Goal: Information Seeking & Learning: Learn about a topic

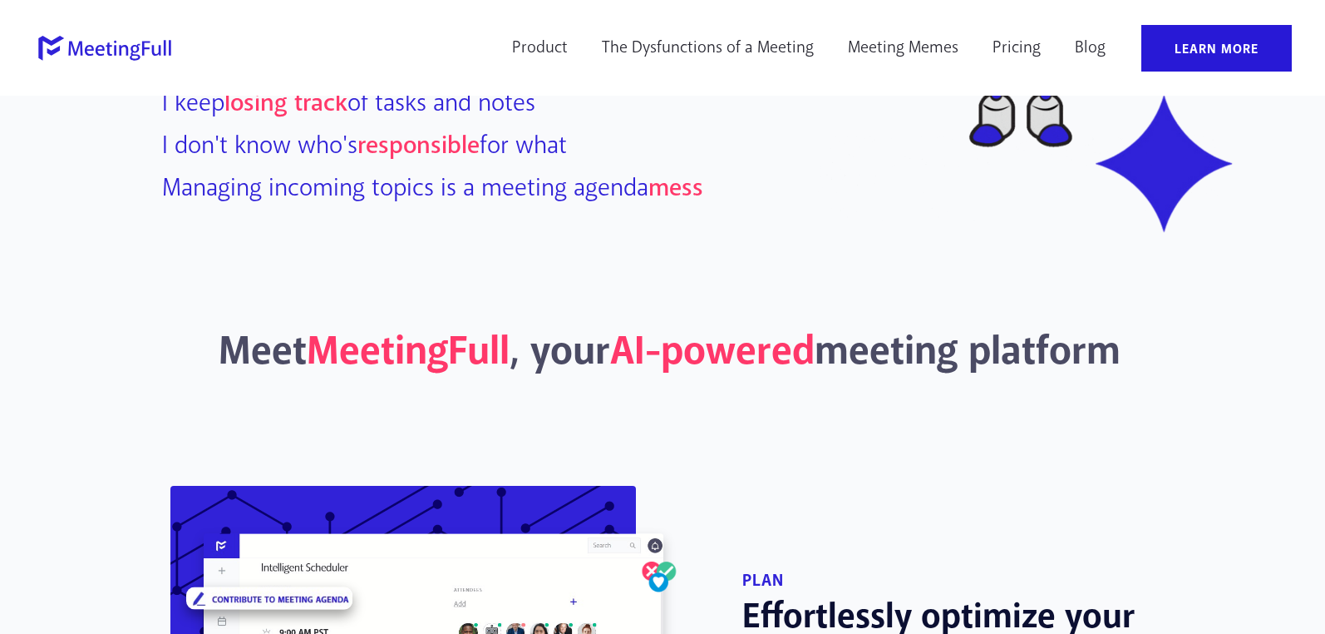
scroll to position [1081, 0]
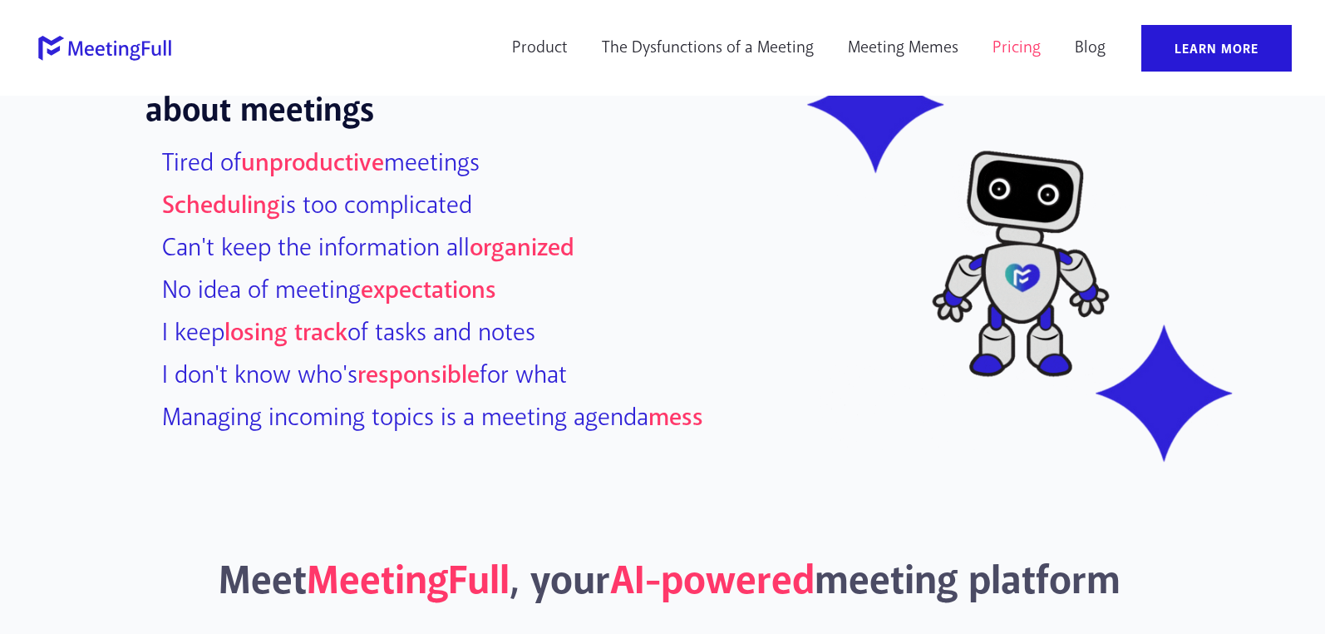
click at [1004, 52] on link "Pricing" at bounding box center [1017, 48] width 70 height 47
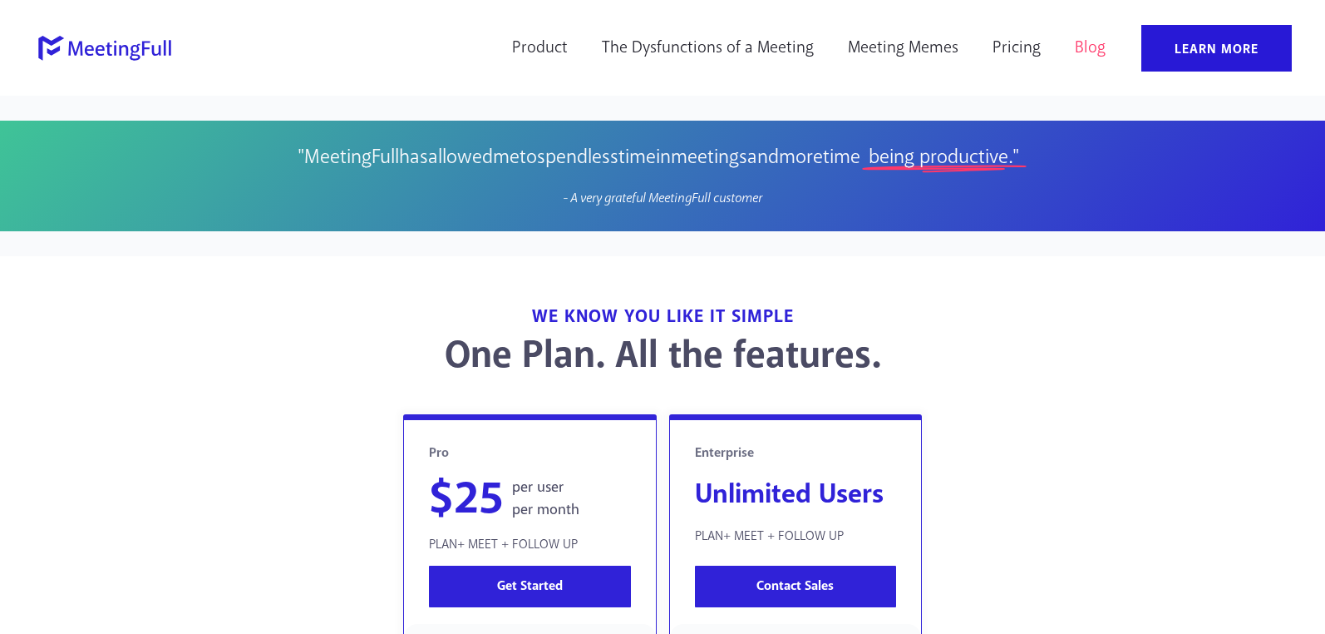
click at [1094, 50] on link "Blog" at bounding box center [1090, 48] width 52 height 47
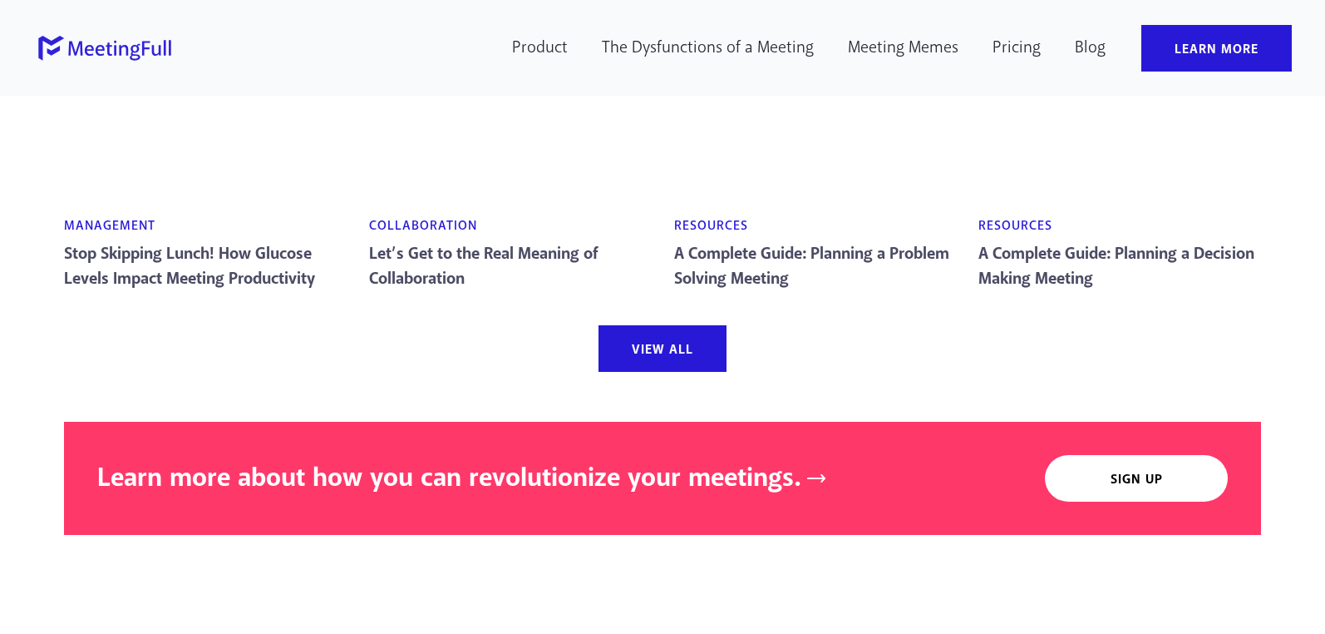
scroll to position [3742, 0]
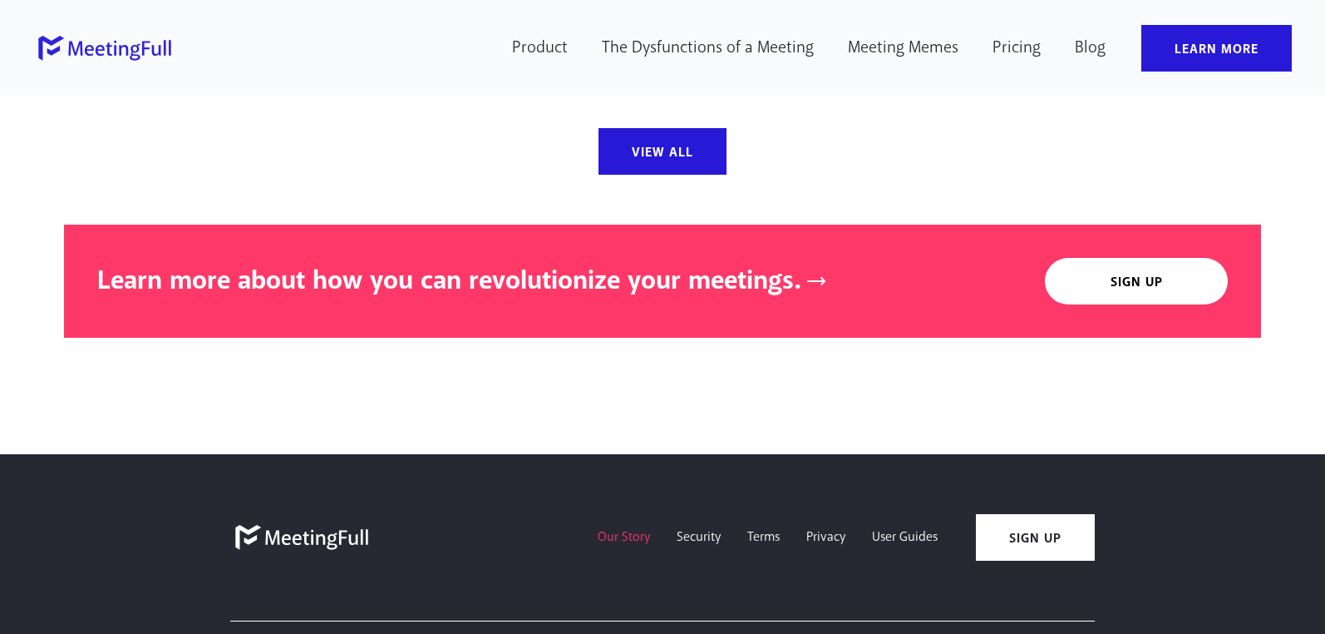
click at [629, 538] on link "Our Story" at bounding box center [624, 537] width 79 height 47
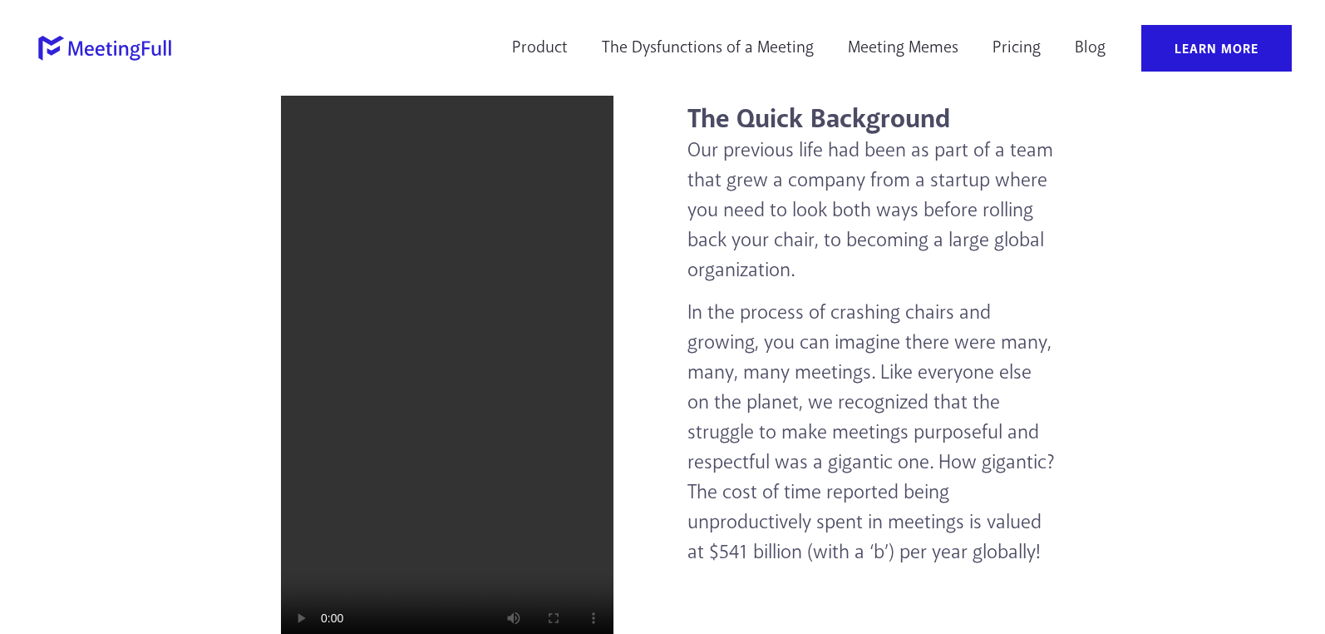
scroll to position [851, 0]
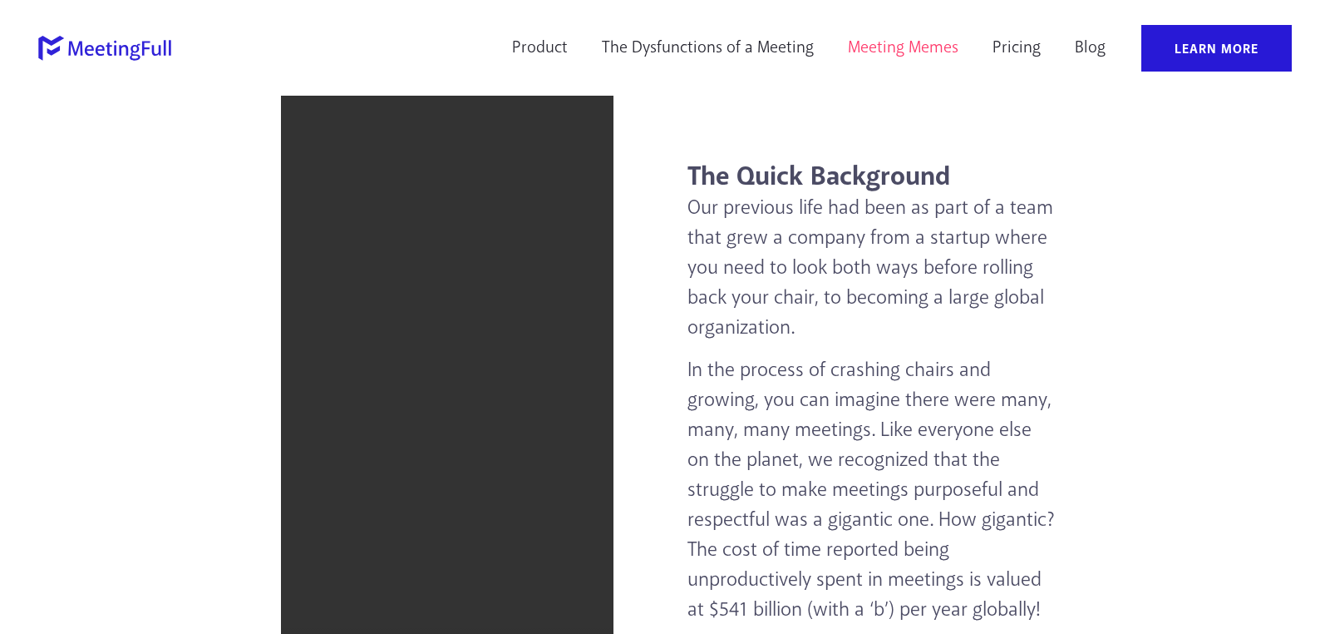
click at [891, 46] on link "Meeting Memes" at bounding box center [903, 48] width 132 height 47
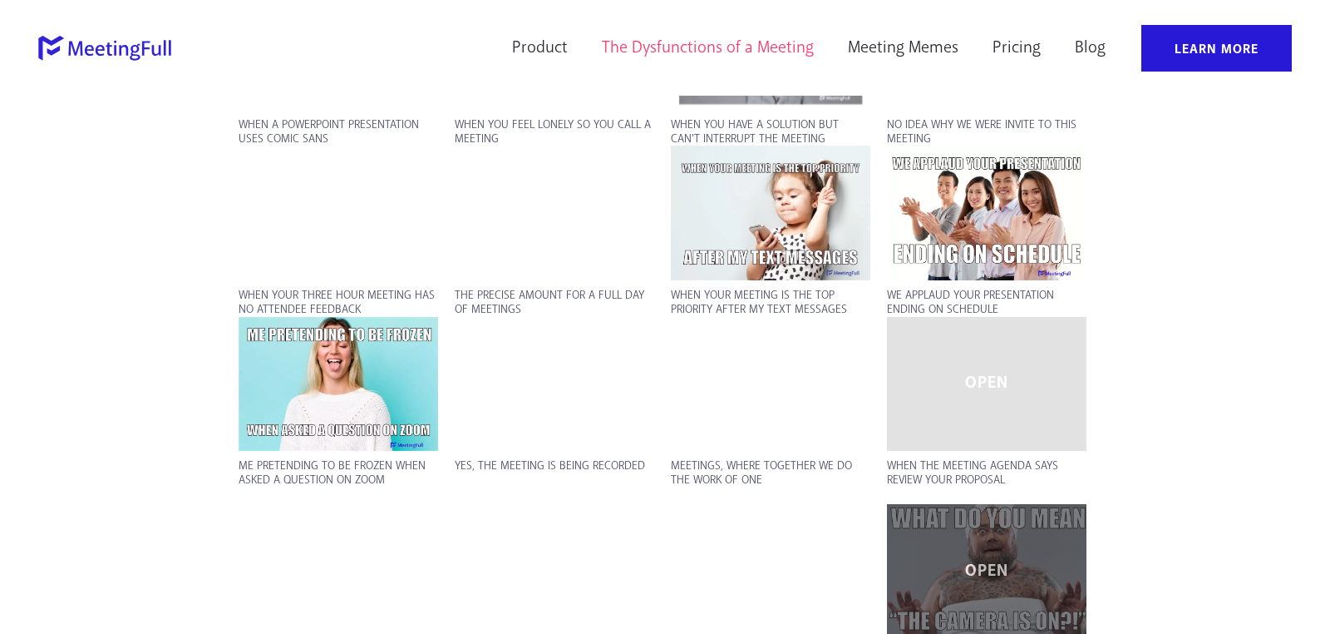
scroll to position [1081, 0]
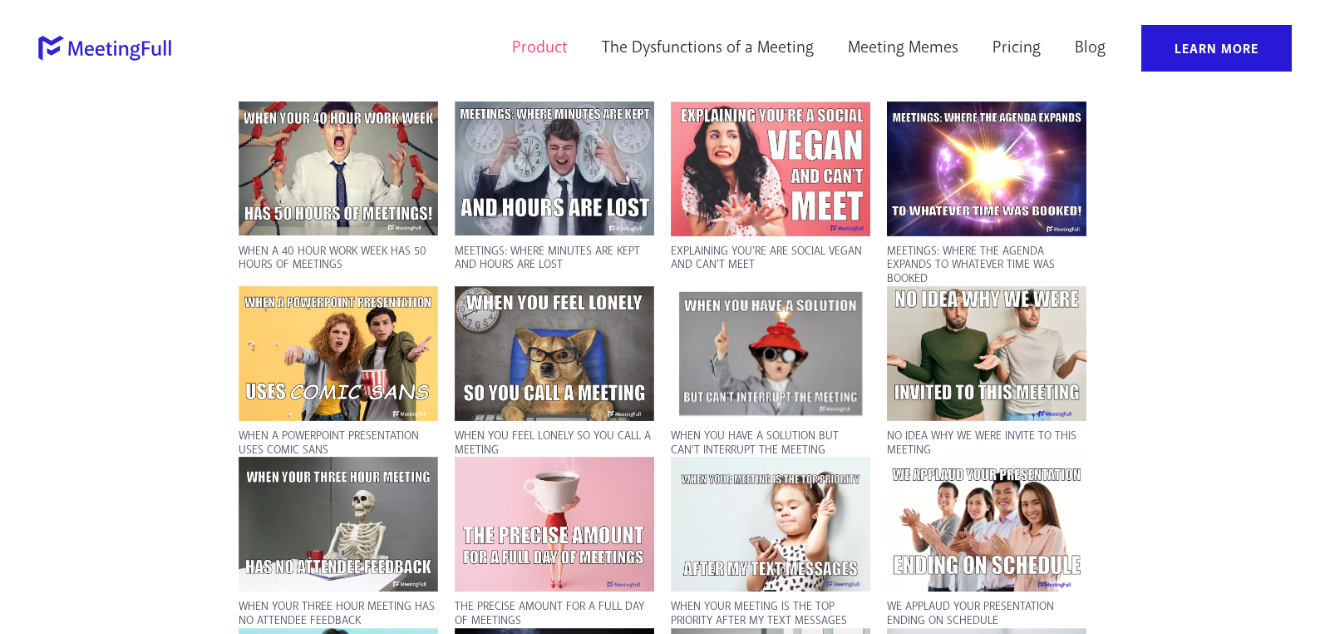
click at [533, 35] on link "Product" at bounding box center [539, 48] width 77 height 47
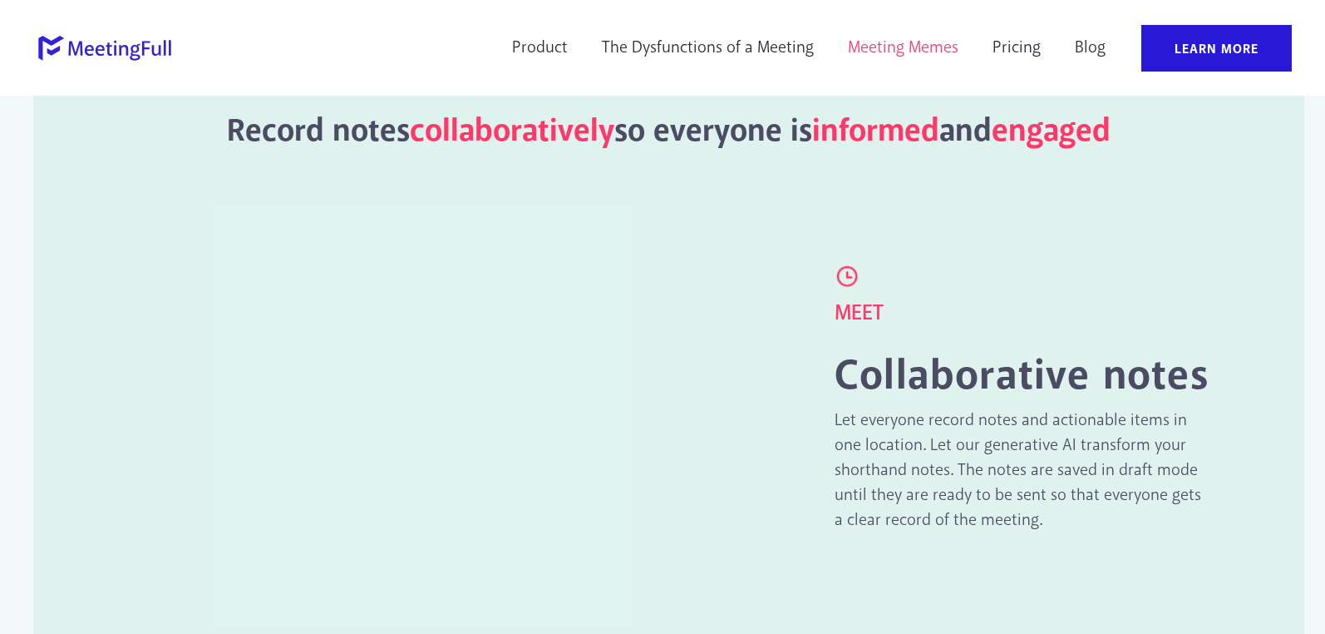
scroll to position [2494, 0]
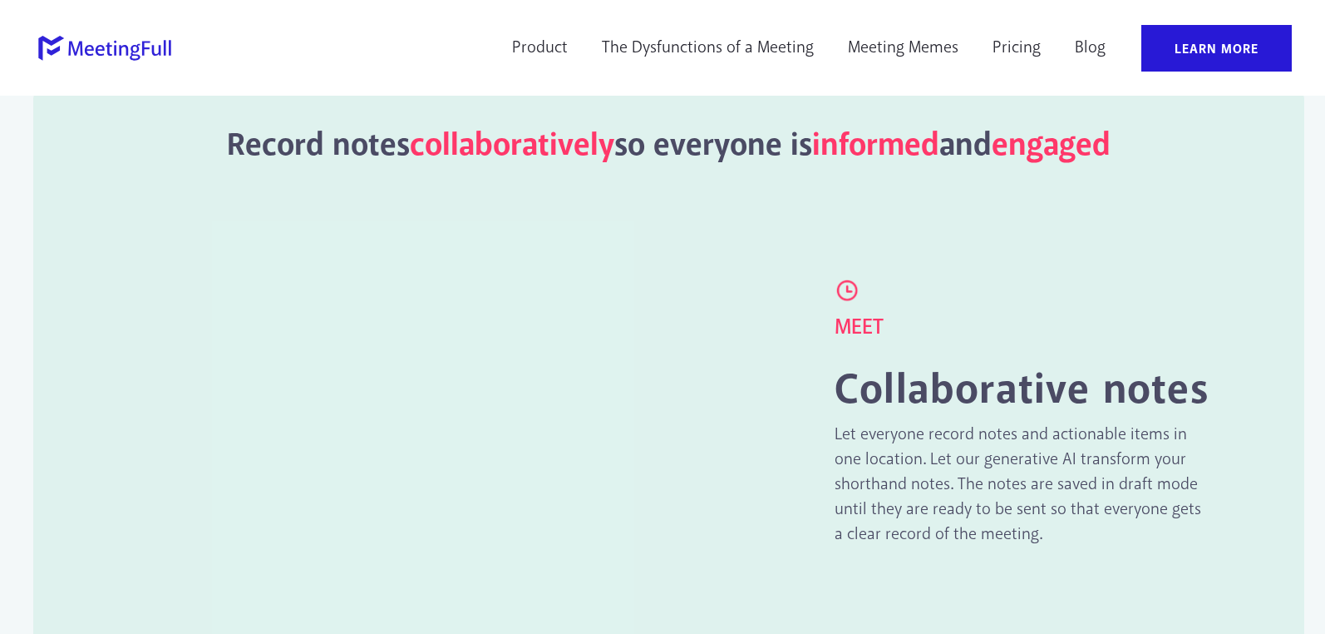
click at [78, 47] on icon at bounding box center [119, 50] width 102 height 21
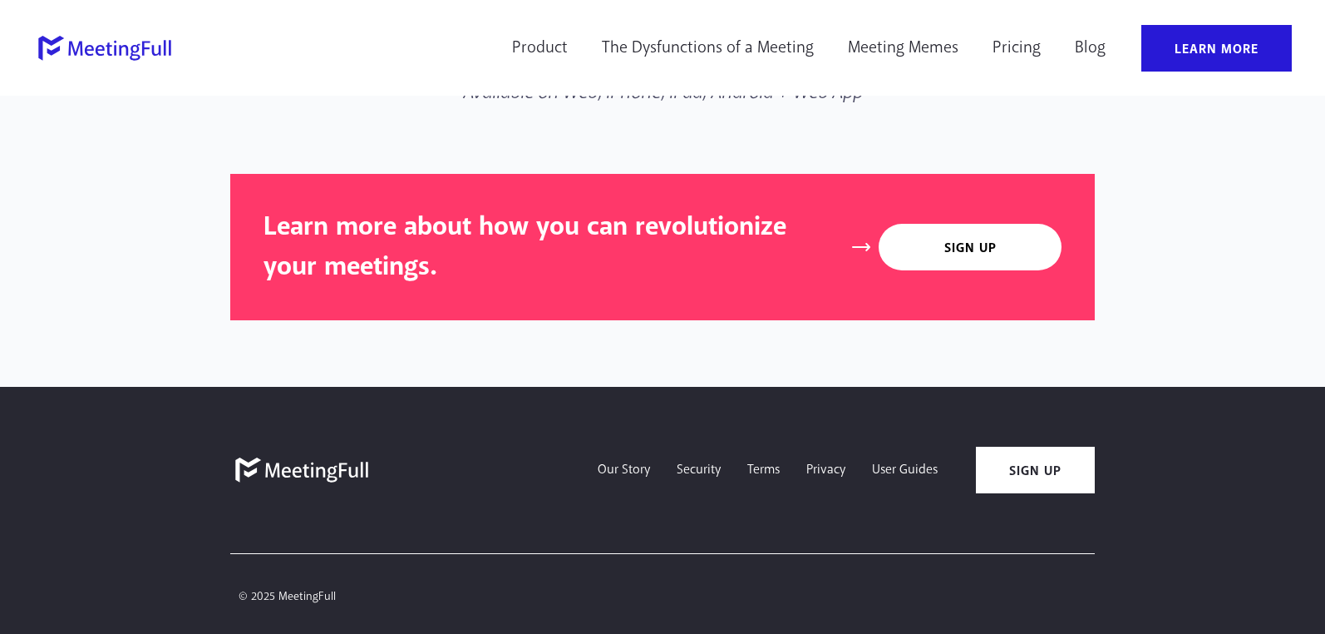
scroll to position [4974, 0]
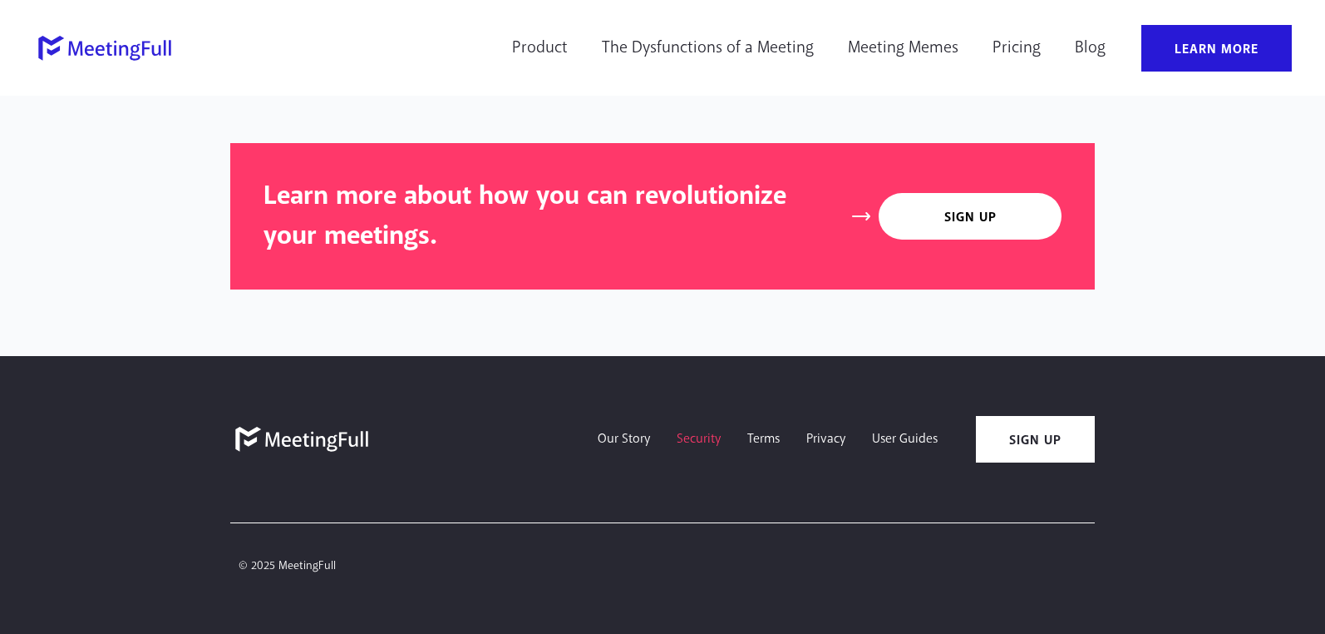
click at [716, 433] on link "Security" at bounding box center [699, 439] width 71 height 47
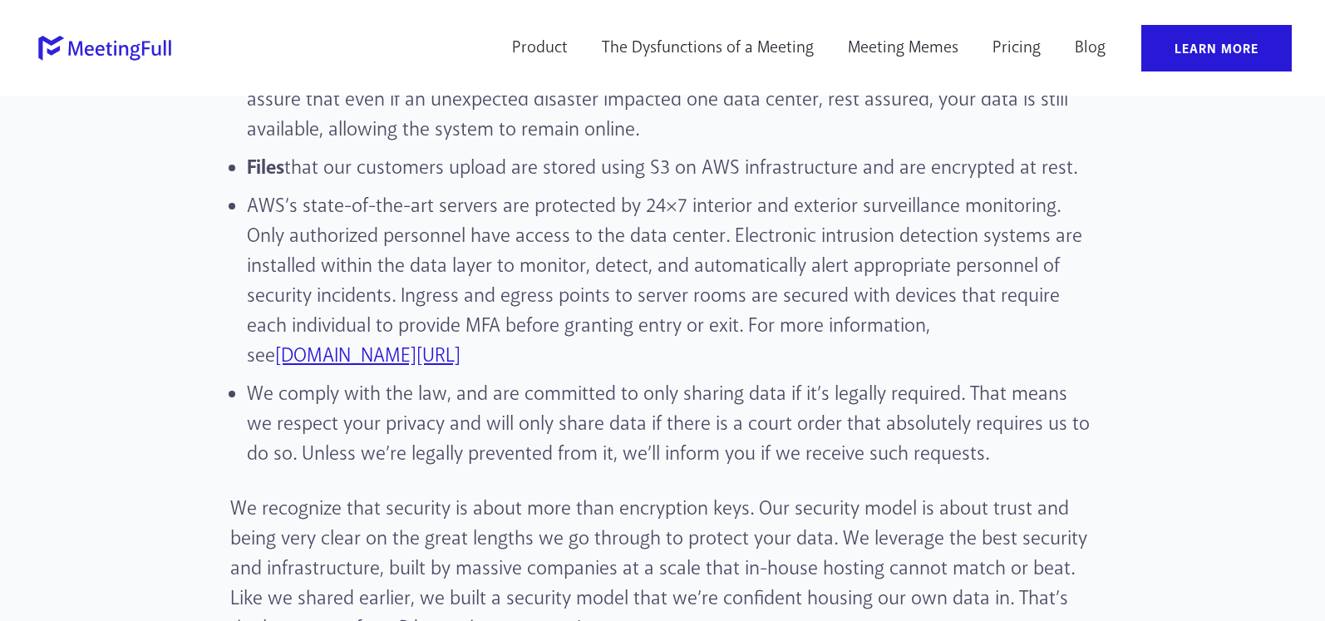
scroll to position [3575, 0]
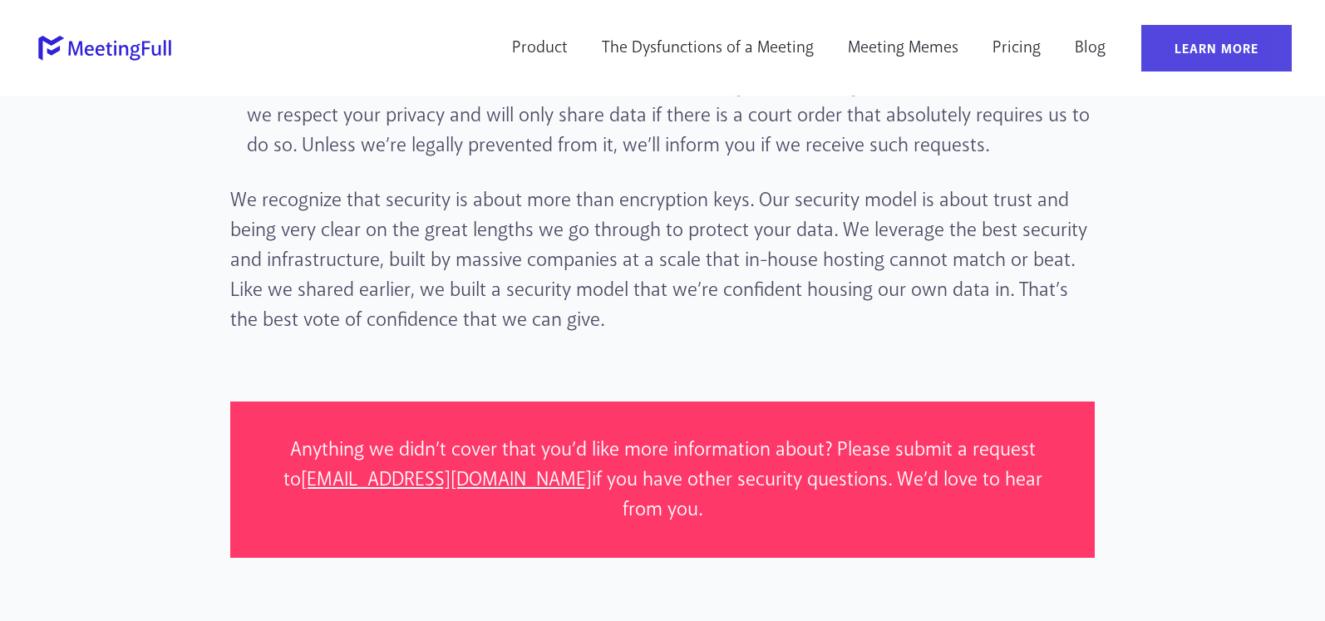
click at [1209, 38] on link "Learn More" at bounding box center [1217, 48] width 150 height 47
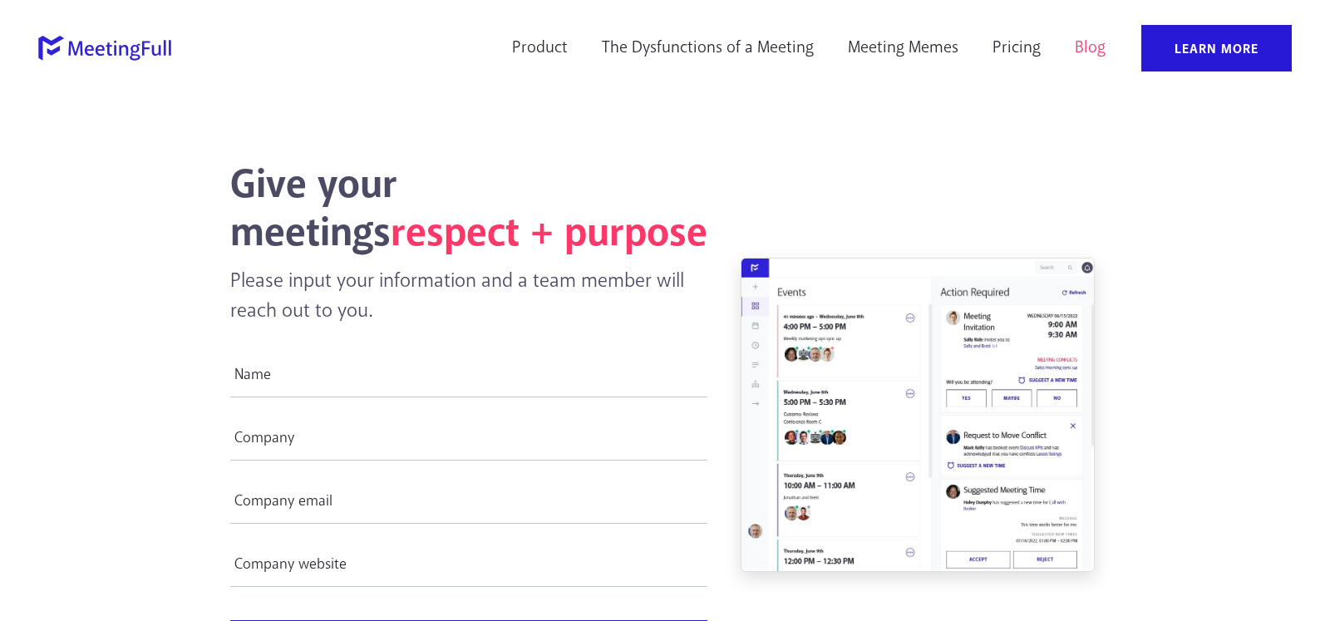
click at [1077, 50] on link "Blog" at bounding box center [1090, 48] width 52 height 47
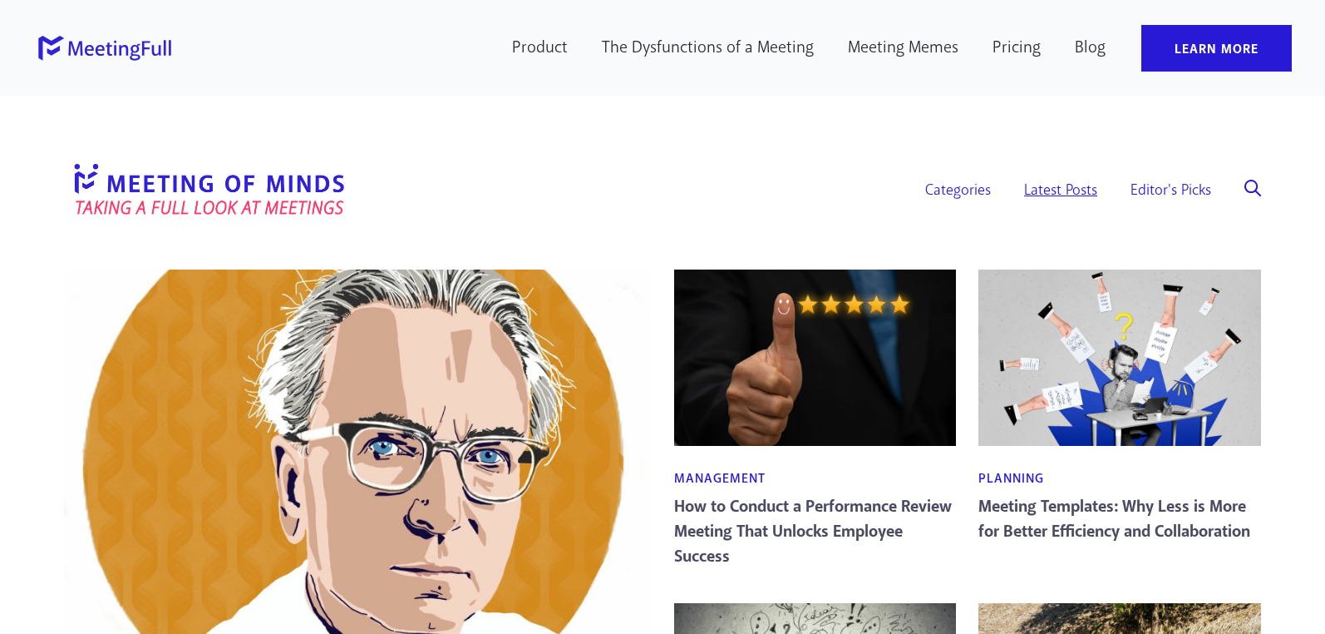
click at [1032, 190] on link "Latest Posts" at bounding box center [1060, 191] width 73 height 22
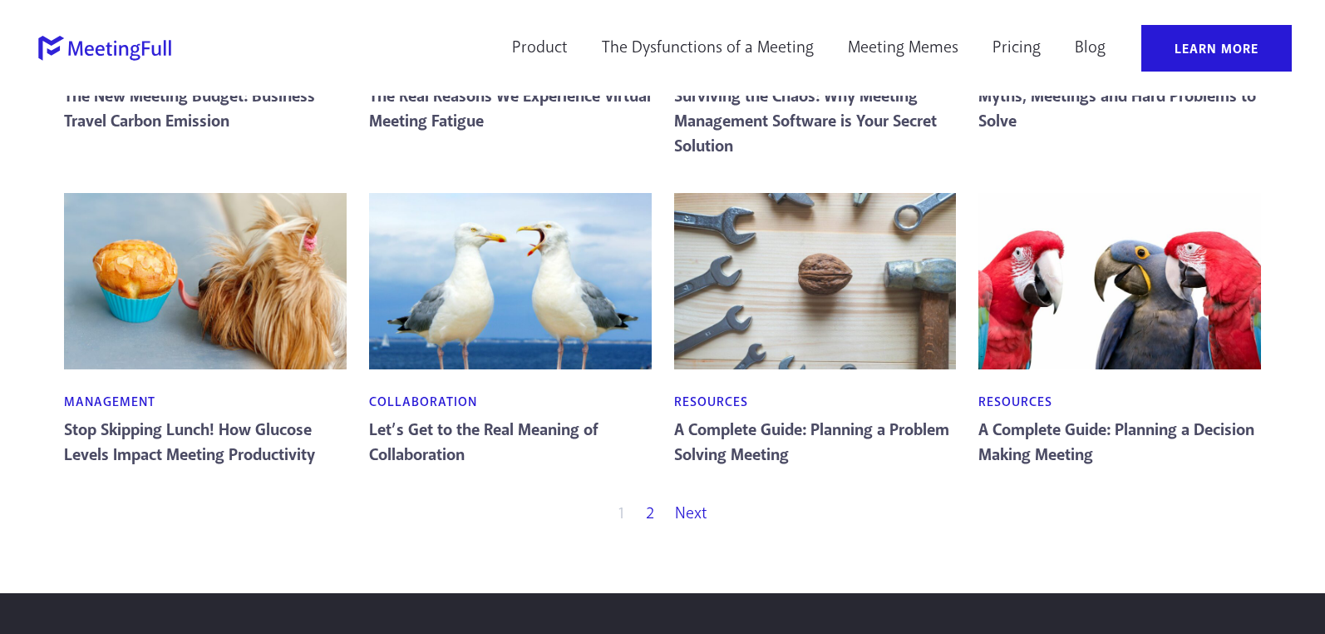
scroll to position [1083, 0]
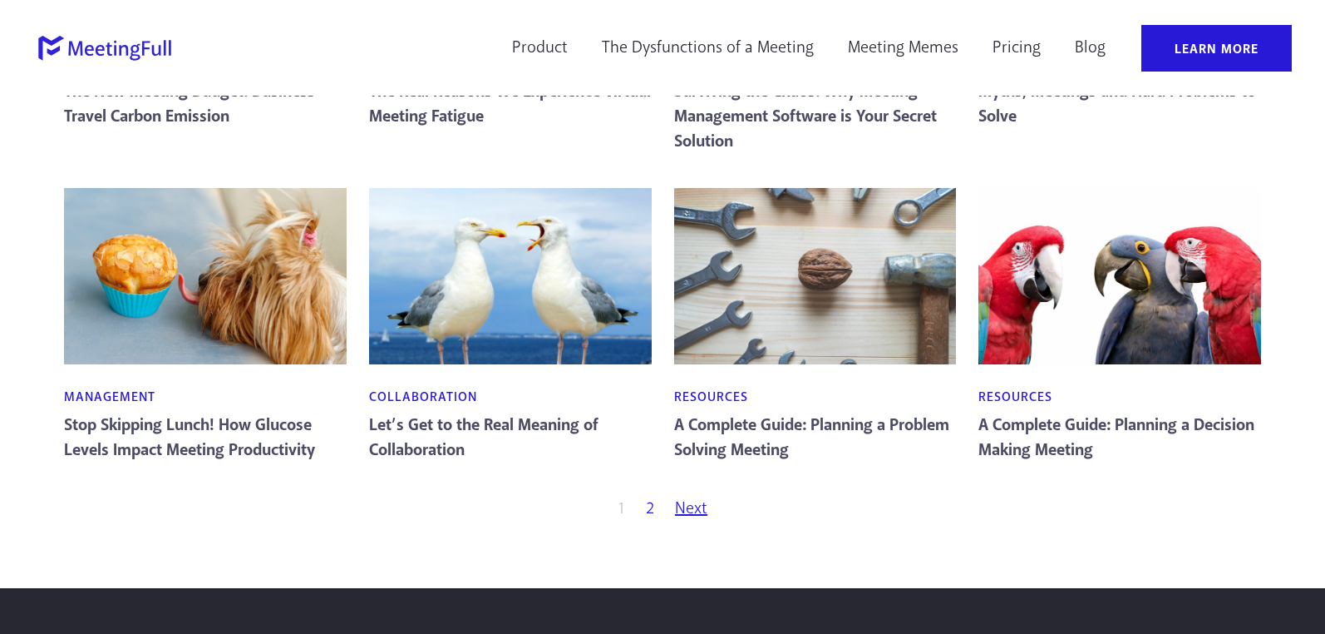
click at [686, 513] on link "Next" at bounding box center [691, 508] width 49 height 25
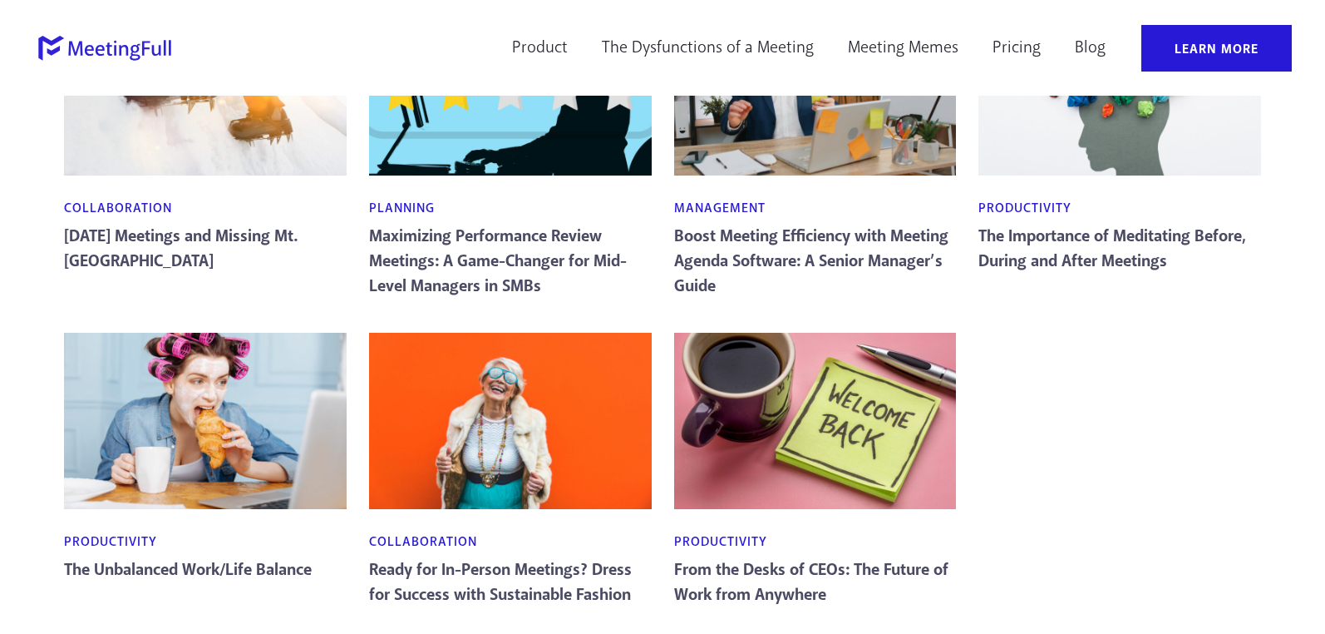
scroll to position [1247, 0]
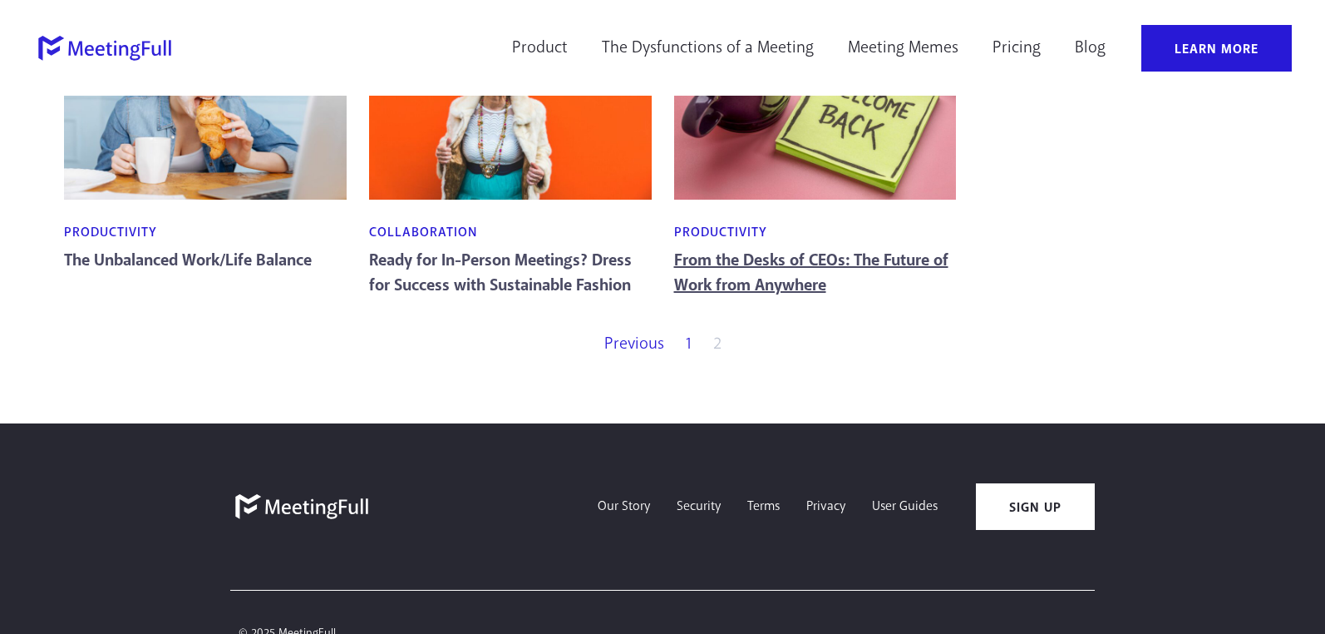
click at [682, 286] on link "From the Desks of CEOs: The Future of Work from Anywhere" at bounding box center [811, 272] width 274 height 47
